Goal: Information Seeking & Learning: Learn about a topic

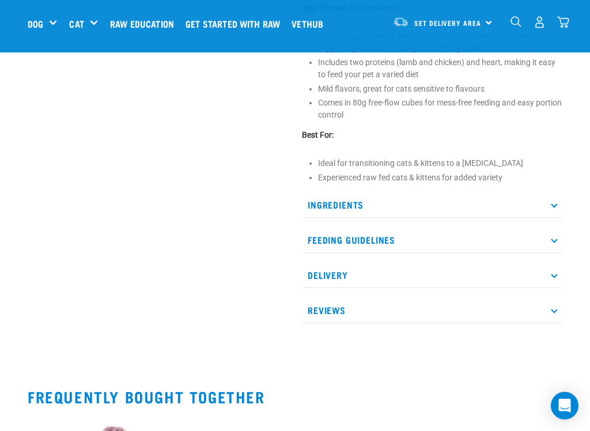
scroll to position [483, 0]
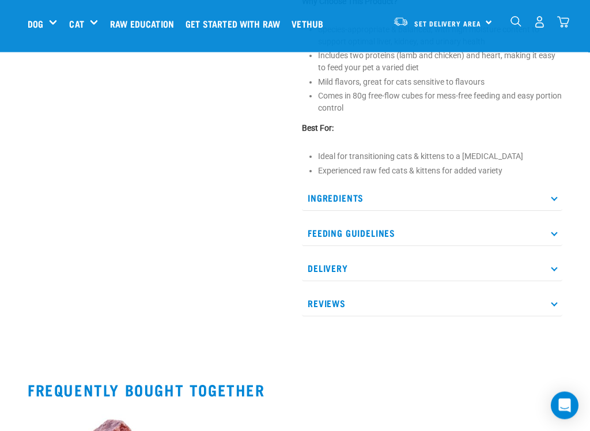
click at [552, 211] on p "Ingredients" at bounding box center [432, 199] width 260 height 26
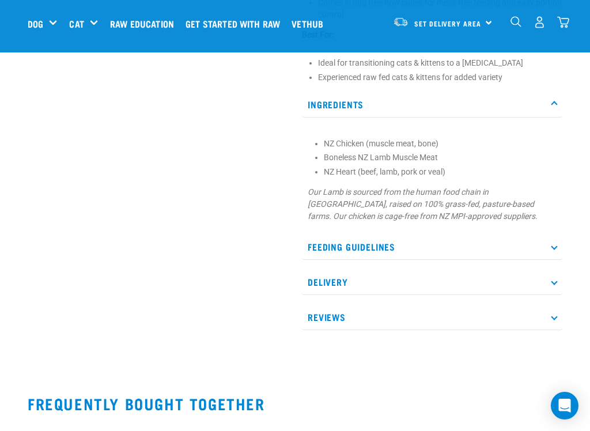
scroll to position [578, 0]
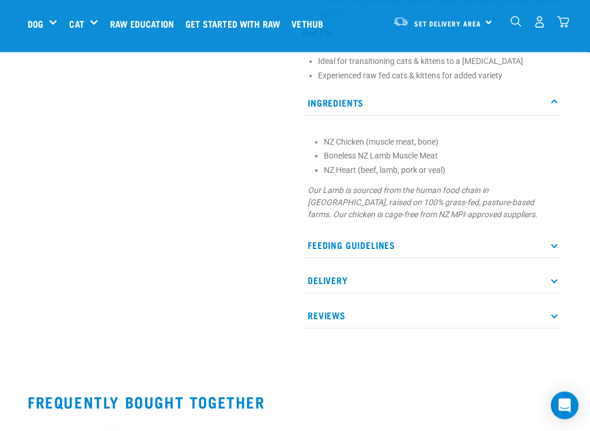
click at [555, 248] on icon at bounding box center [554, 245] width 6 height 6
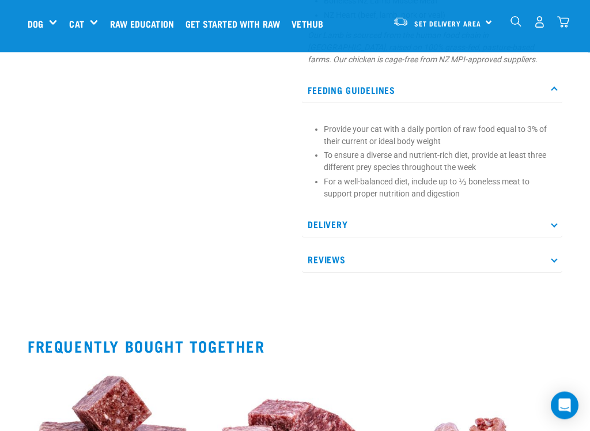
scroll to position [734, 0]
click at [553, 273] on p "Reviews" at bounding box center [432, 260] width 260 height 26
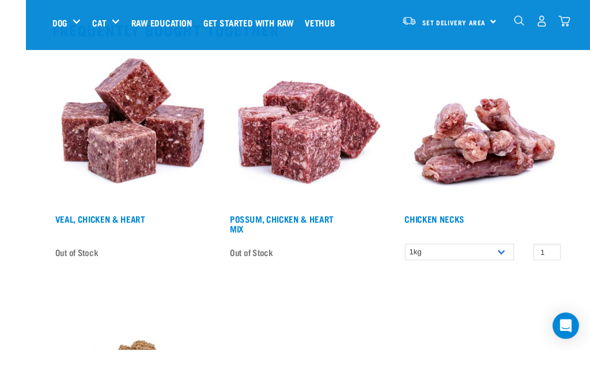
scroll to position [1075, 0]
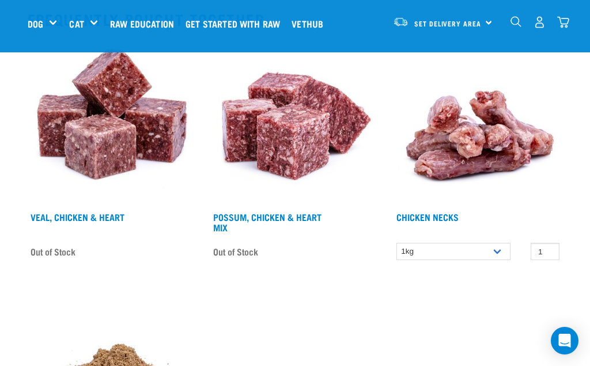
click at [237, 24] on link "Get started with Raw" at bounding box center [236, 24] width 106 height 46
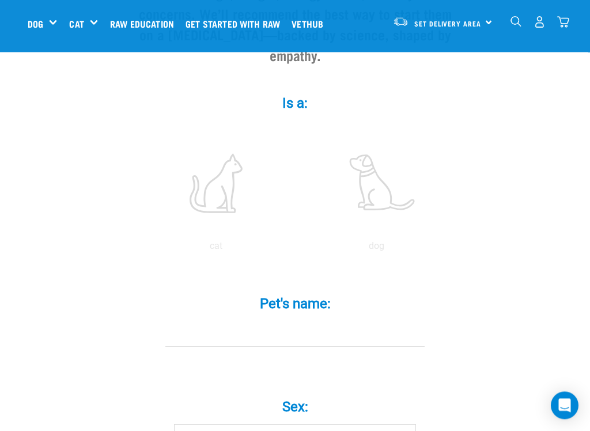
scroll to position [174, 0]
click at [211, 202] on label at bounding box center [216, 183] width 156 height 98
click at [136, 249] on input "radio" at bounding box center [136, 249] width 0 height 0
radio input "true"
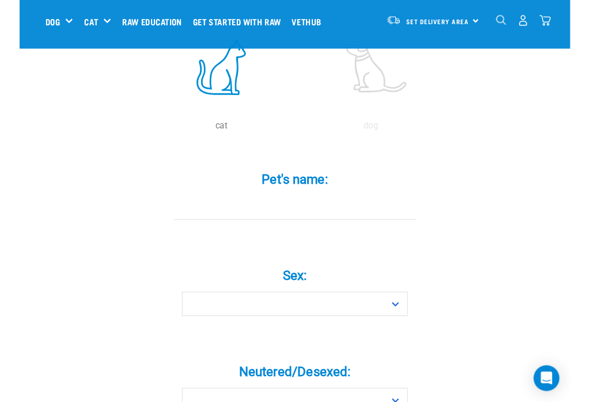
scroll to position [286, 0]
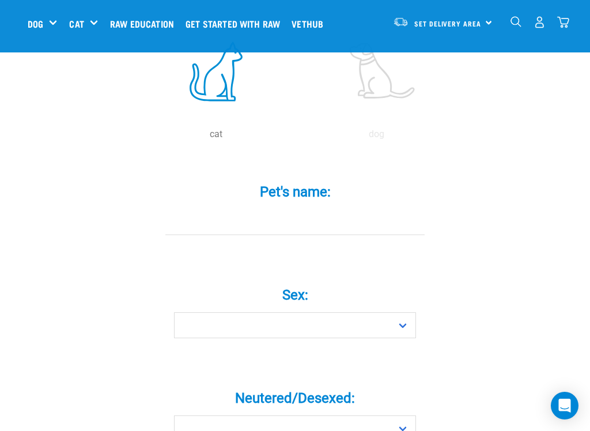
click at [206, 233] on input "Pet's name: *" at bounding box center [294, 222] width 259 height 26
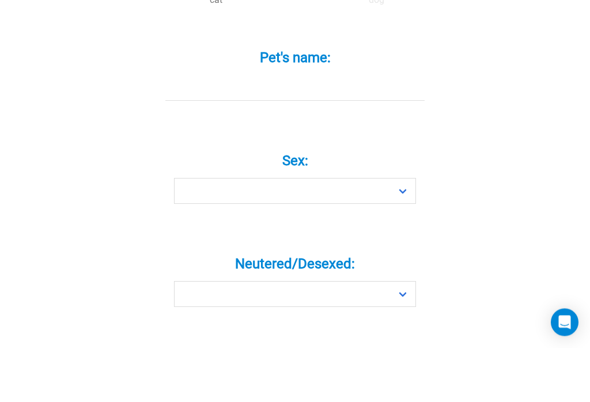
scroll to position [370, 0]
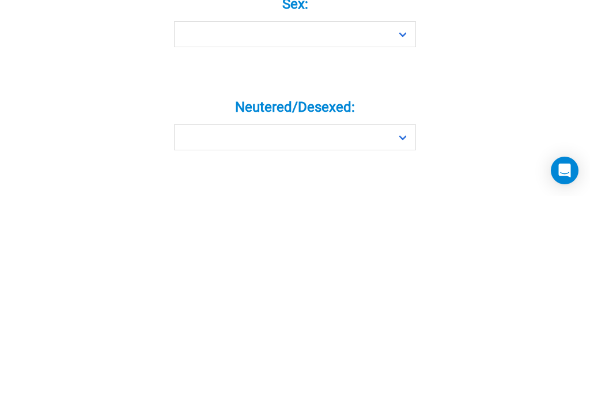
click at [404, 228] on select "Boy Girl" at bounding box center [295, 241] width 242 height 26
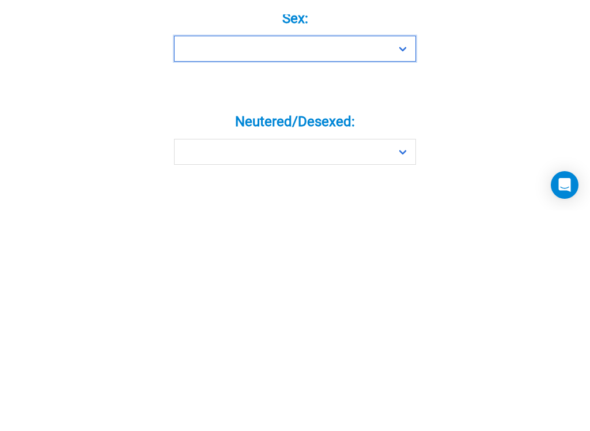
scroll to position [577, 0]
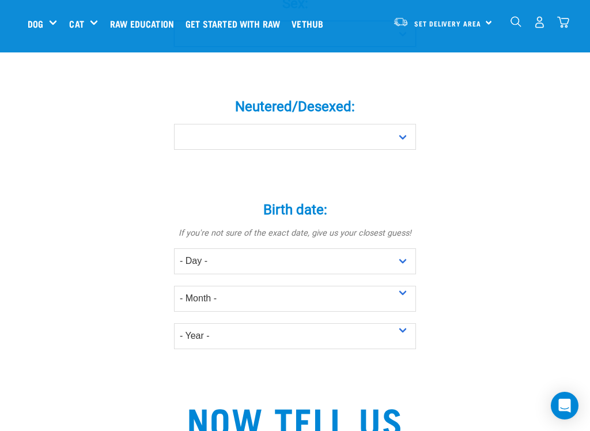
select select "boy"
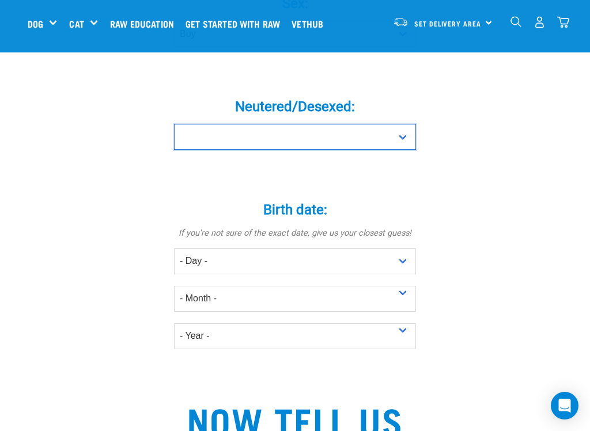
click at [397, 140] on select "Yes No" at bounding box center [295, 137] width 242 height 26
select select "yes"
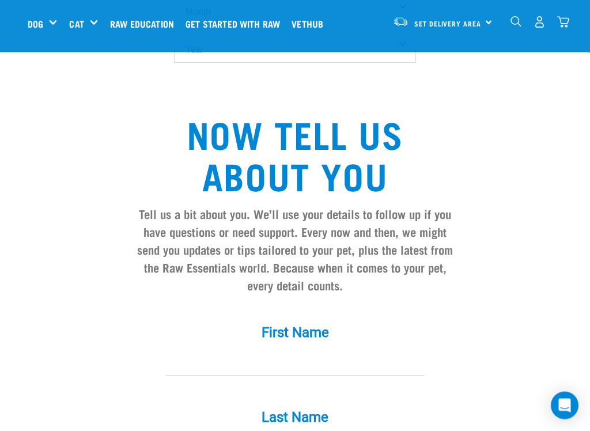
scroll to position [857, 0]
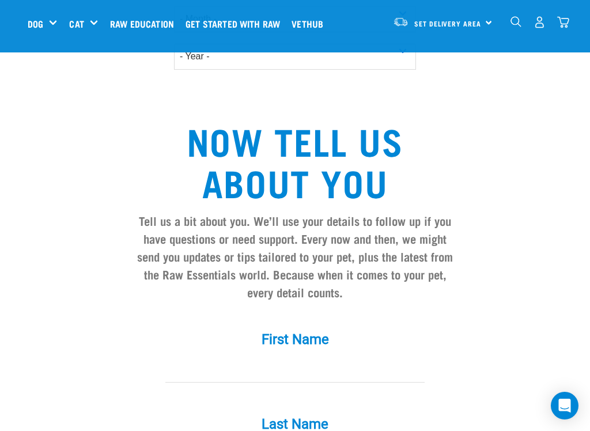
click at [0, 0] on div "Raw Feeding 101" at bounding box center [0, 0] width 0 height 0
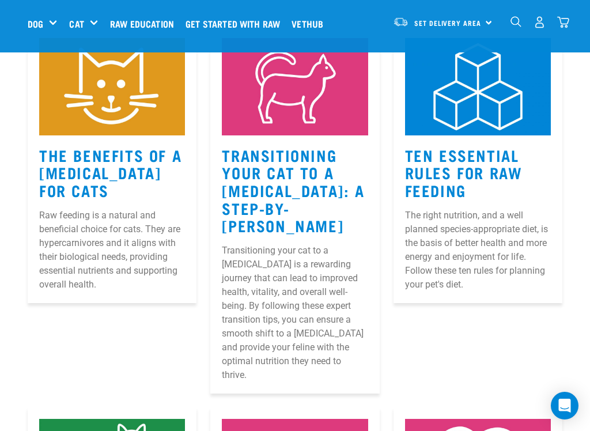
scroll to position [198, 0]
click at [50, 259] on p "Raw feeding is a natural and beneficial choice for cats. They are hypercarnivor…" at bounding box center [112, 250] width 146 height 83
click at [60, 263] on p "Raw feeding is a natural and beneficial choice for cats. They are hypercarnivor…" at bounding box center [112, 250] width 146 height 83
click at [532, 263] on p "The right nutrition, and a well planned species-appropriate diet, is the basis …" at bounding box center [478, 250] width 146 height 83
click at [516, 161] on link "Ten Essential Rules for Raw Feeding" at bounding box center [464, 173] width 118 height 44
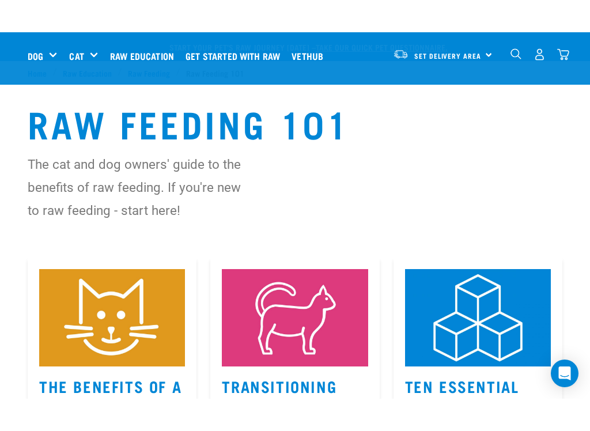
scroll to position [235, 0]
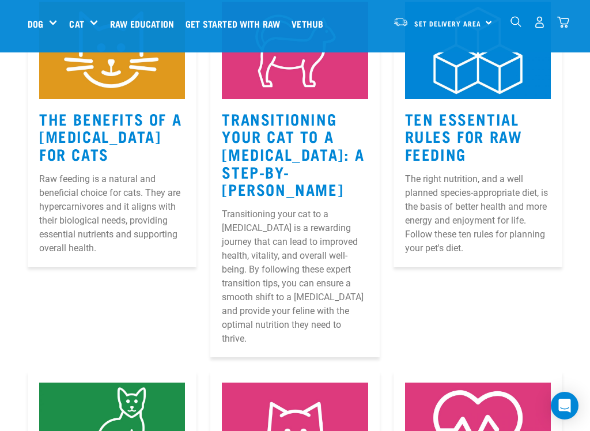
click at [69, 129] on link "The Benefits Of A [MEDICAL_DATA] For Cats" at bounding box center [110, 136] width 142 height 44
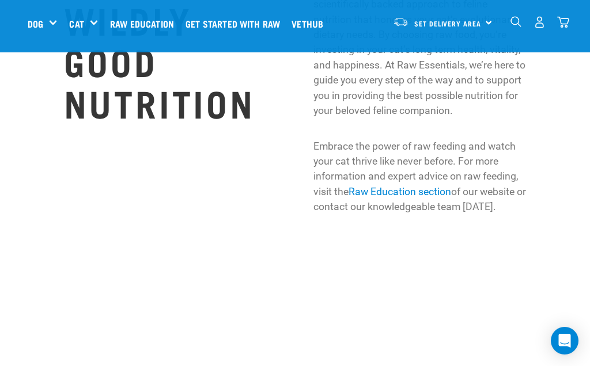
scroll to position [2215, 0]
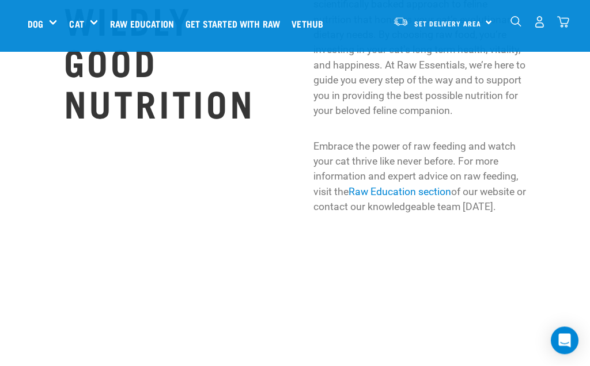
click at [421, 198] on link "Raw Education section" at bounding box center [400, 193] width 103 height 12
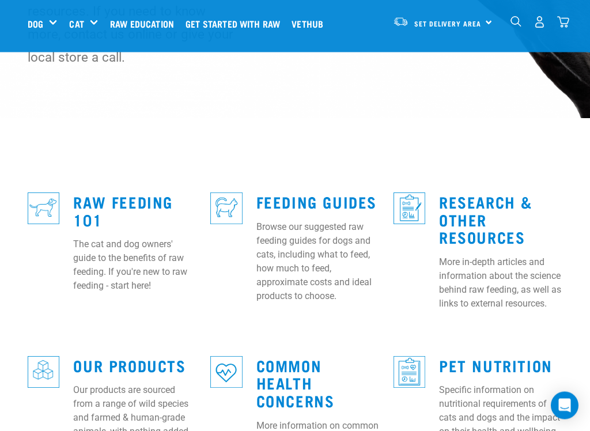
scroll to position [236, 0]
click at [275, 197] on link "Feeding Guides" at bounding box center [316, 201] width 120 height 9
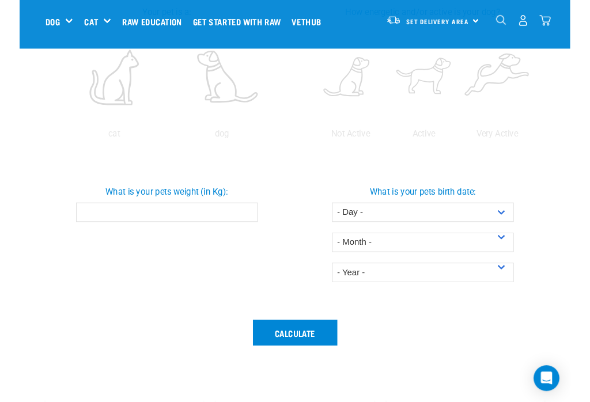
scroll to position [298, 0]
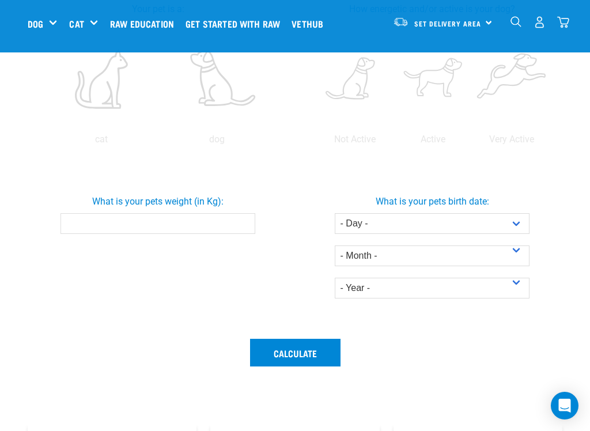
click at [97, 234] on input "What is your pets weight (in Kg):" at bounding box center [157, 223] width 195 height 21
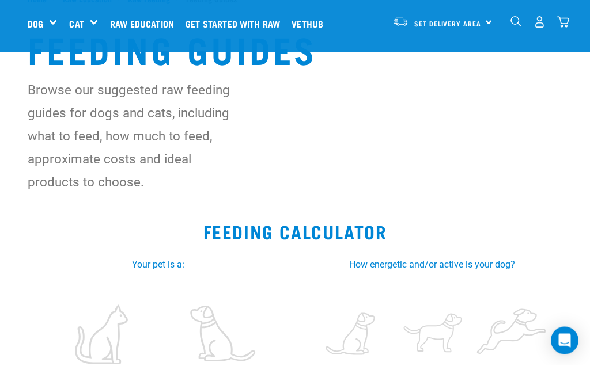
scroll to position [0, 0]
